Goal: Task Accomplishment & Management: Complete application form

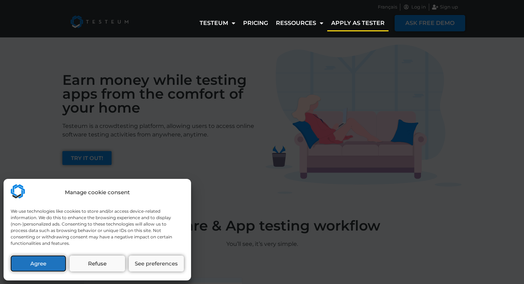
click at [42, 266] on button "Agree" at bounding box center [38, 264] width 55 height 16
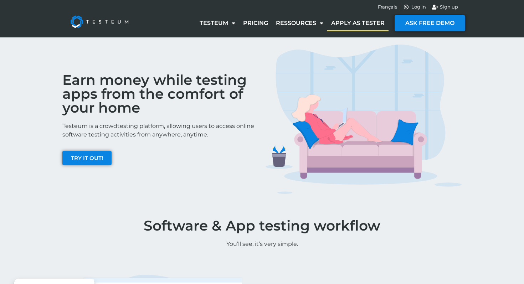
click at [345, 32] on div "Testeum How it works? About us Pricing Ressources Blog Business cases Apply as …" at bounding box center [266, 23] width 252 height 24
click at [351, 26] on link "Apply as tester" at bounding box center [357, 23] width 61 height 16
click at [360, 23] on link "Apply as tester" at bounding box center [357, 23] width 61 height 16
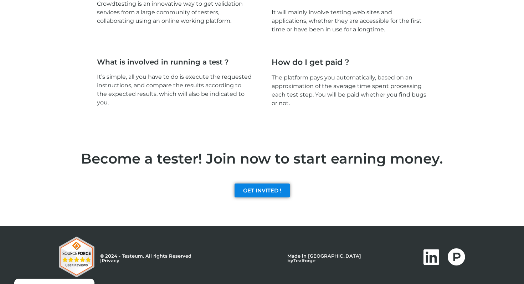
scroll to position [1067, 0]
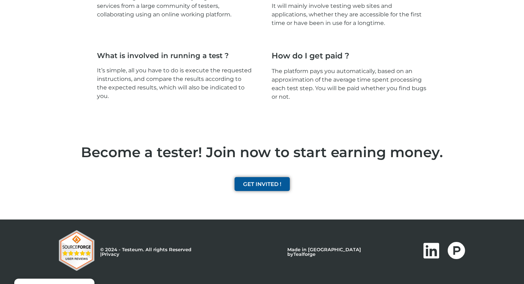
click at [251, 185] on span "GET INVITED !" at bounding box center [262, 184] width 38 height 5
